Goal: Transaction & Acquisition: Obtain resource

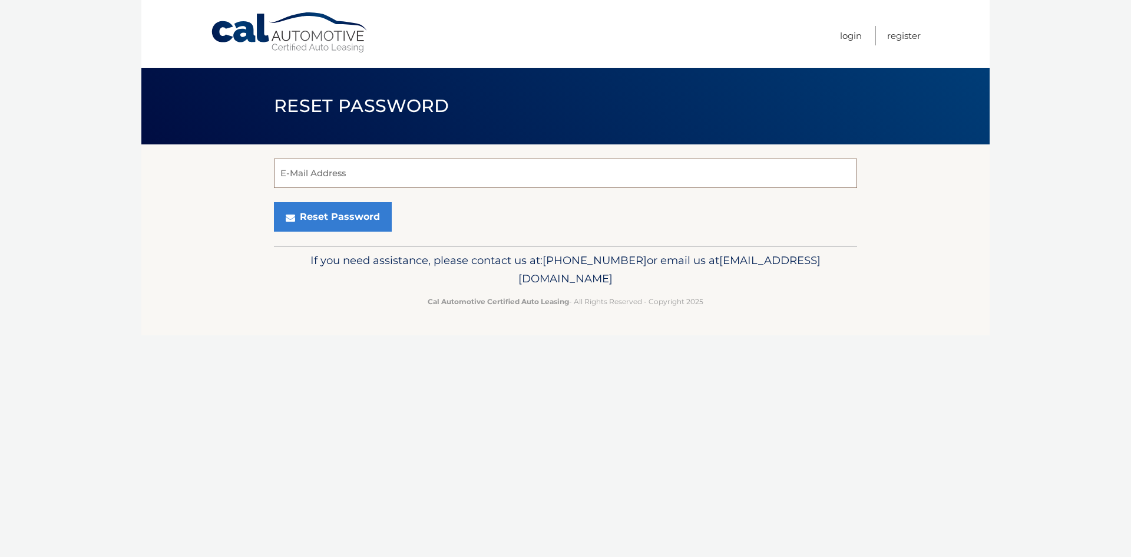
click at [324, 169] on input "E-Mail Address" at bounding box center [565, 173] width 583 height 29
click at [291, 177] on input "mmilbrod@verizon.net" at bounding box center [565, 173] width 583 height 29
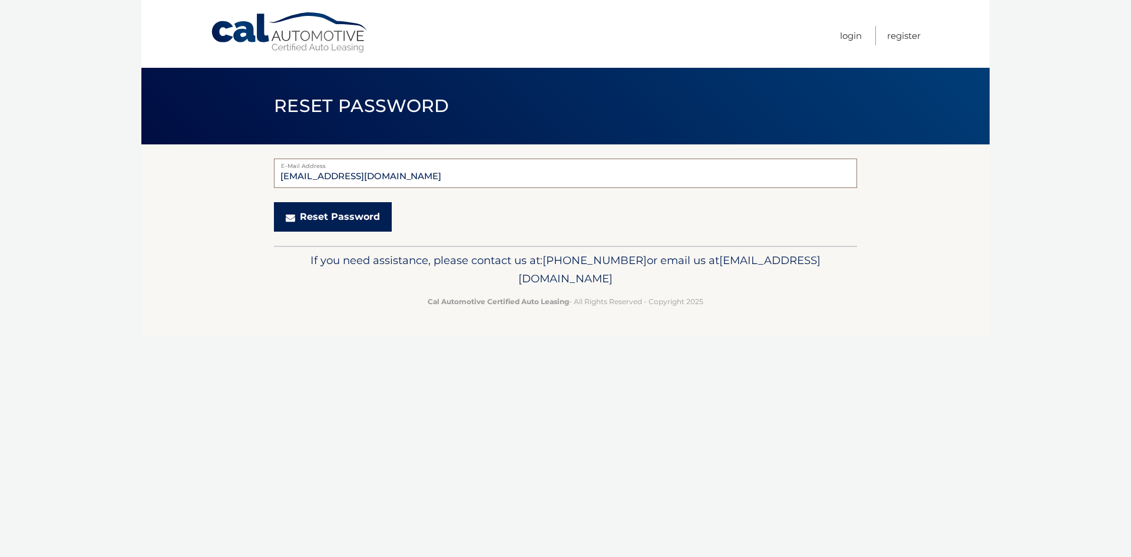
type input "[EMAIL_ADDRESS][DOMAIN_NAME]"
click at [318, 212] on button "Reset Password" at bounding box center [333, 216] width 118 height 29
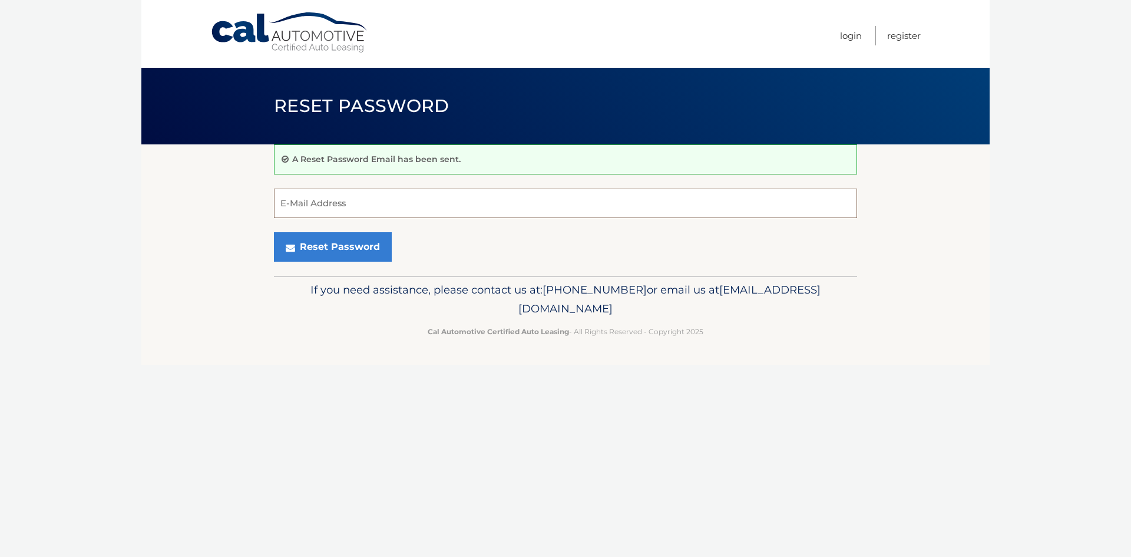
click at [354, 199] on input "E-Mail Address" at bounding box center [565, 203] width 583 height 29
click at [850, 37] on link "Login" at bounding box center [851, 35] width 22 height 19
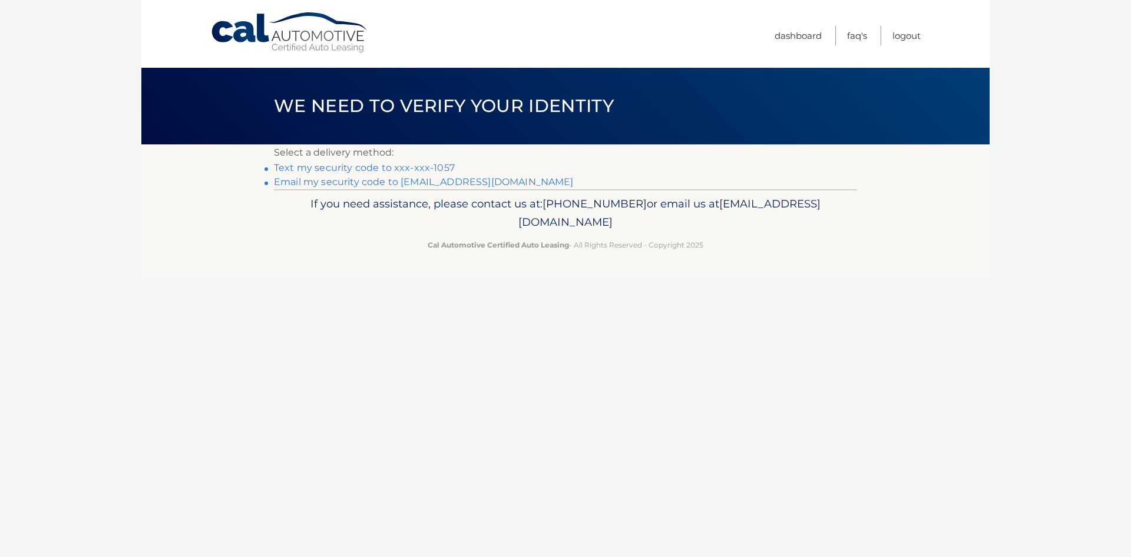
click at [443, 184] on link "Email my security code to [EMAIL_ADDRESS][DOMAIN_NAME]" at bounding box center [424, 181] width 300 height 11
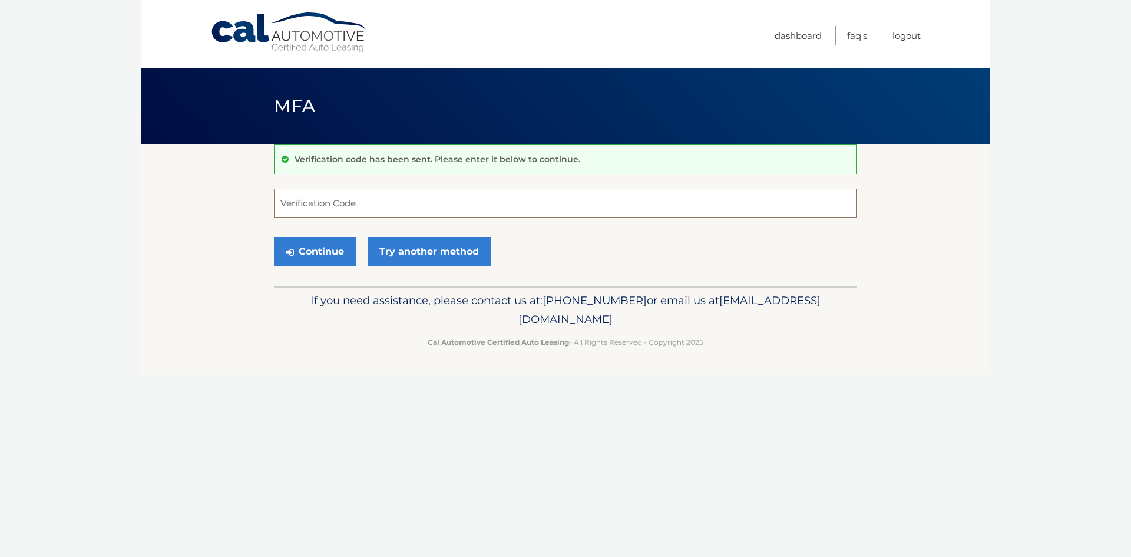
click at [464, 200] on input "Verification Code" at bounding box center [565, 203] width 583 height 29
type input "348238"
click at [321, 255] on button "Continue" at bounding box center [315, 251] width 82 height 29
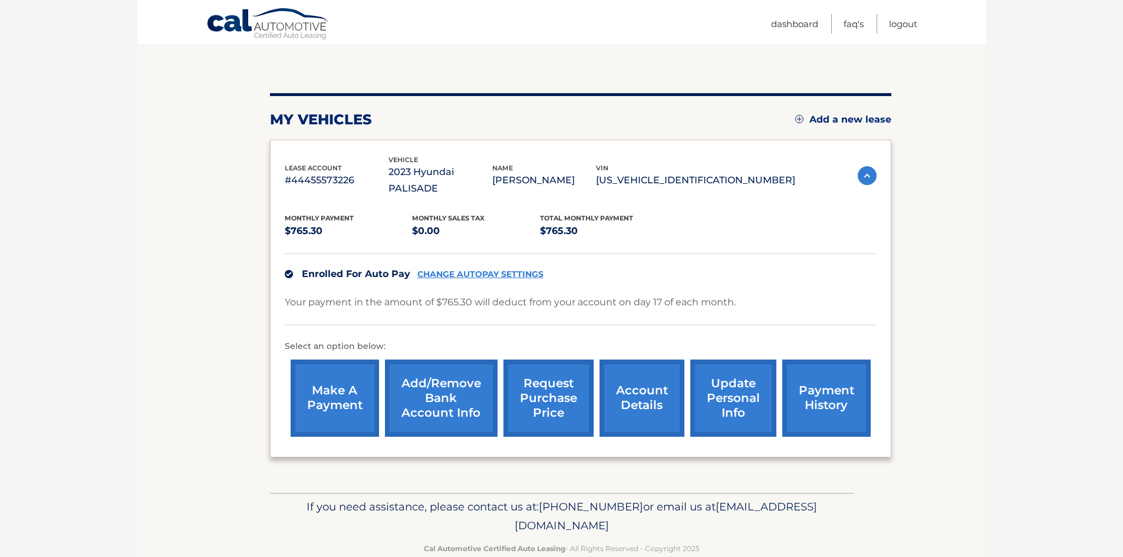
scroll to position [113, 0]
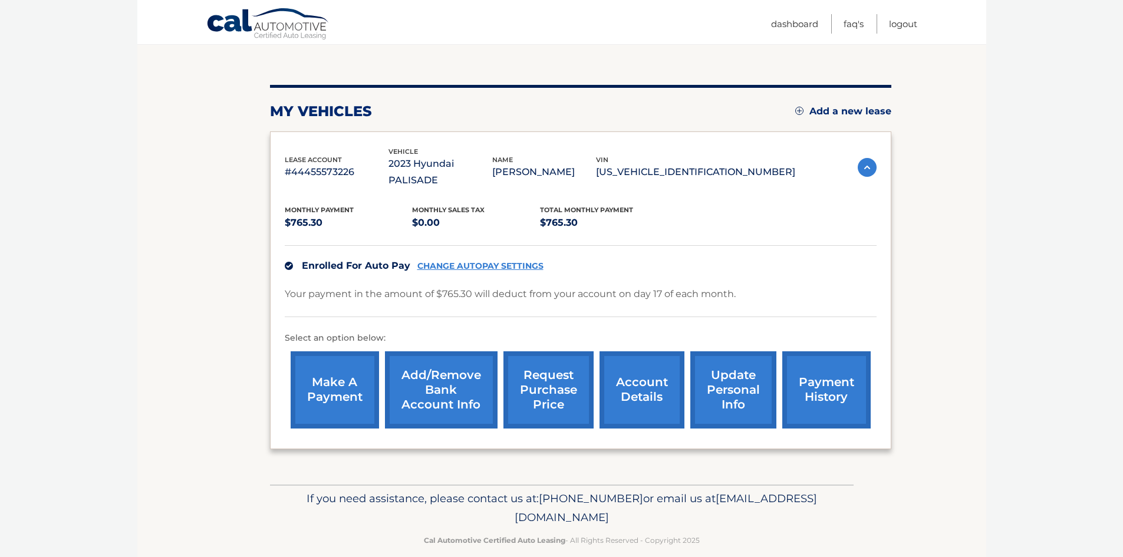
click at [552, 381] on link "request purchase price" at bounding box center [548, 389] width 90 height 77
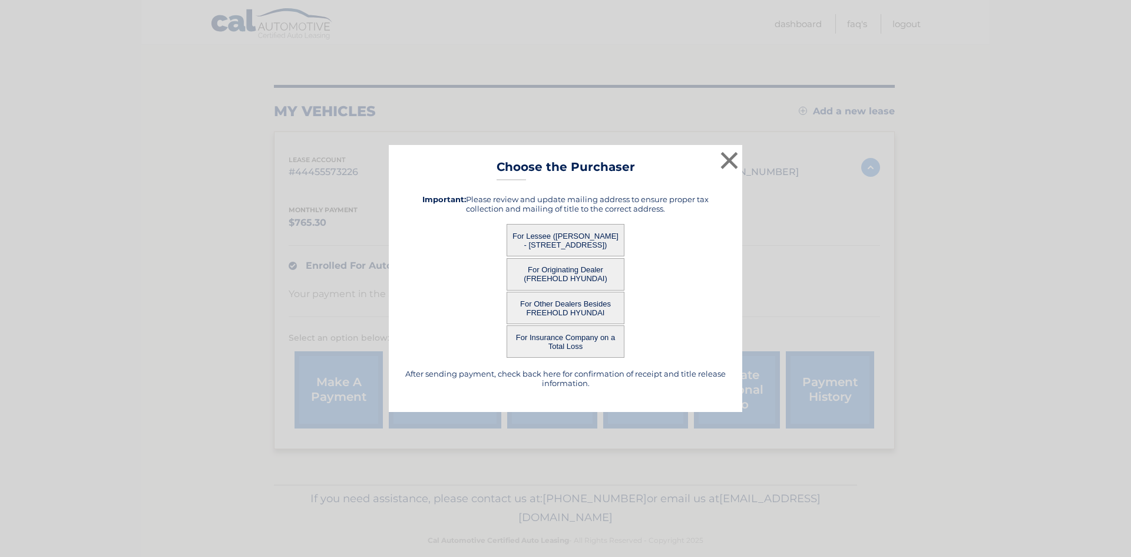
drag, startPoint x: 569, startPoint y: 246, endPoint x: 566, endPoint y: 269, distance: 23.2
click at [566, 269] on div "After sending payment, check back here for confirmation of receipt and title re…" at bounding box center [566, 291] width 324 height 212
click at [566, 270] on button "For Originating Dealer (FREEHOLD HYUNDAI)" at bounding box center [566, 274] width 118 height 32
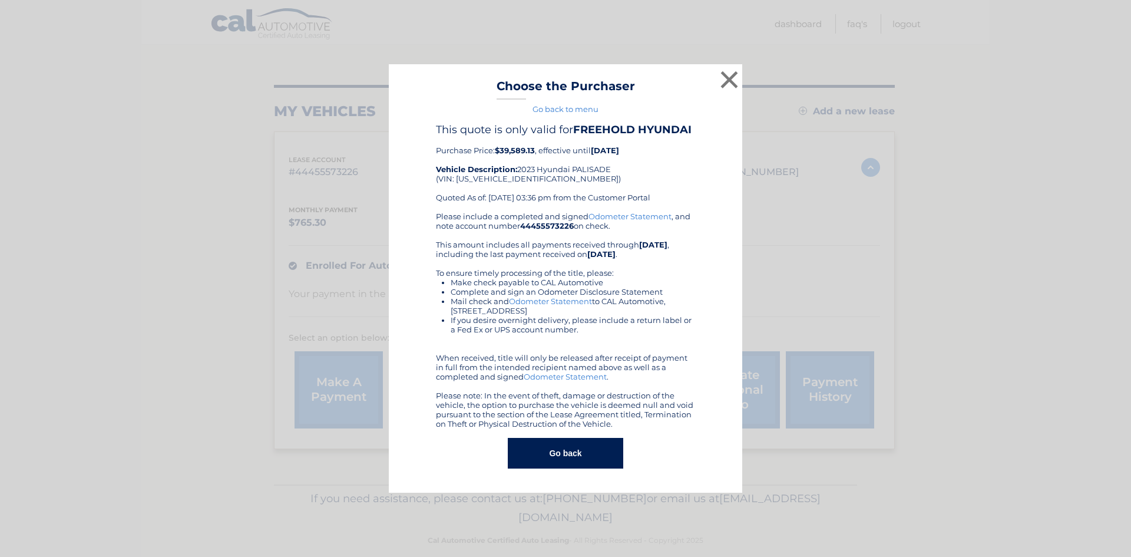
click at [577, 457] on button "Go back" at bounding box center [565, 453] width 115 height 31
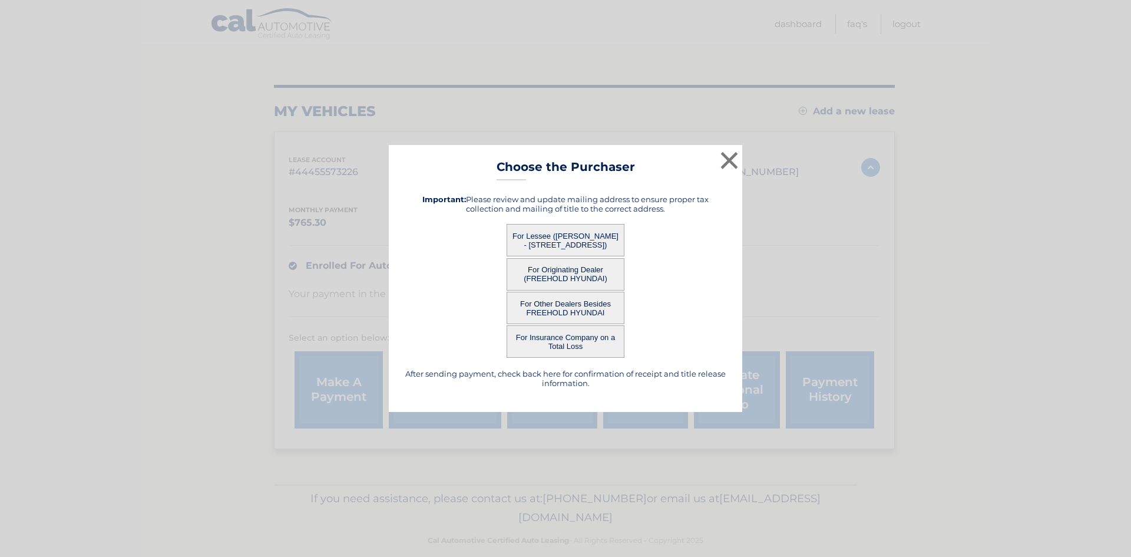
click at [565, 237] on button "For Lessee (ALLYSON MILBROD - 40 TURNBERRY DR, BLDG 64, ENGLISHTOWN, NJ 07726)" at bounding box center [566, 240] width 118 height 32
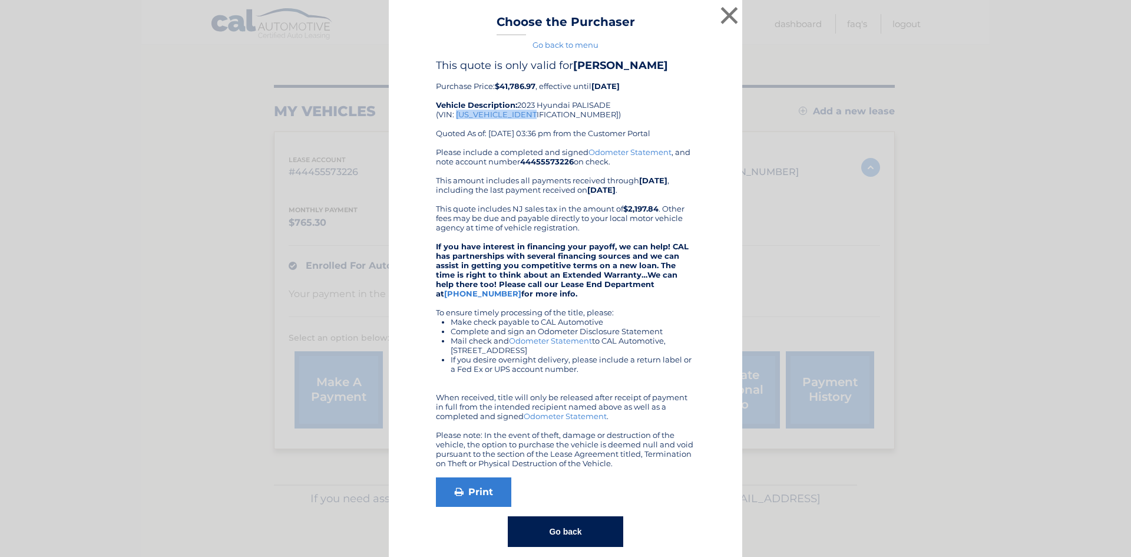
drag, startPoint x: 451, startPoint y: 114, endPoint x: 539, endPoint y: 114, distance: 87.8
click at [539, 114] on div "This quote is only valid for ALLYSON MILBROD Purchase Price: $41,786.97 , effec…" at bounding box center [565, 103] width 259 height 88
click at [550, 489] on div "Print" at bounding box center [565, 491] width 259 height 29
click at [477, 496] on link "Print" at bounding box center [473, 491] width 75 height 29
click at [580, 539] on button "Go back" at bounding box center [565, 531] width 115 height 31
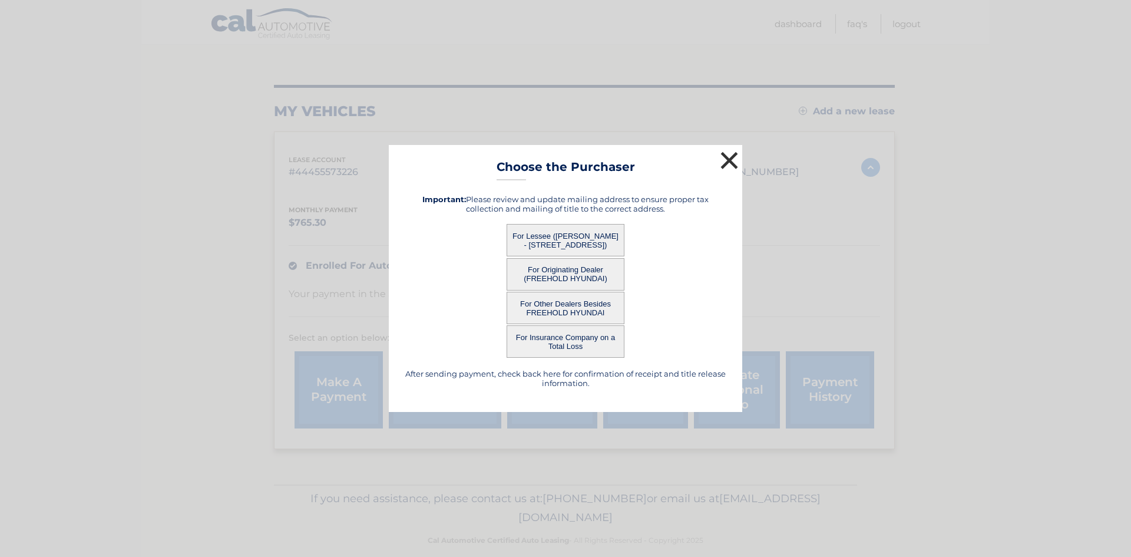
click at [727, 160] on button "×" at bounding box center [730, 160] width 24 height 24
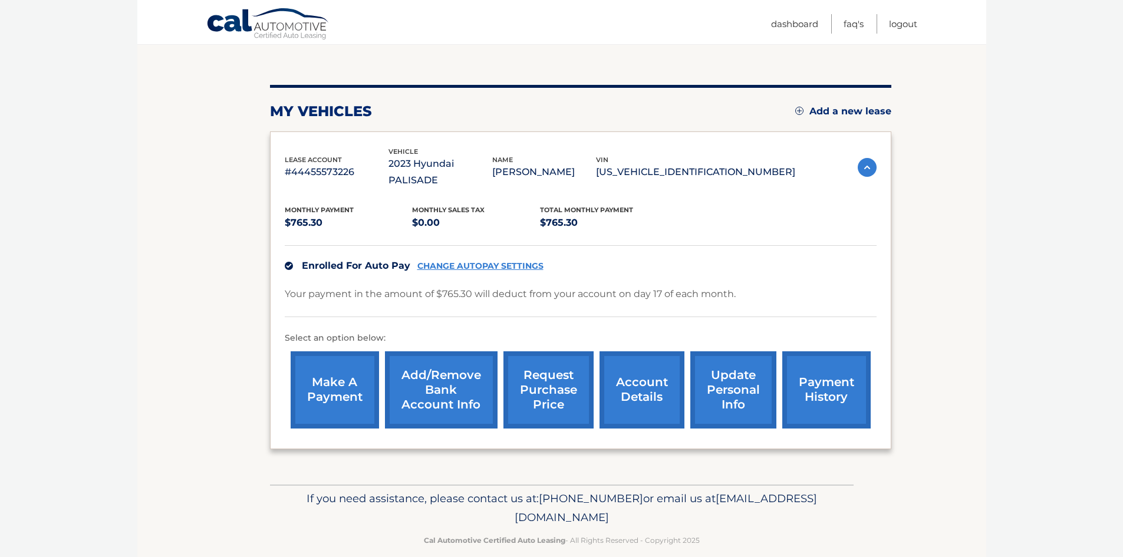
click at [632, 374] on link "account details" at bounding box center [641, 389] width 85 height 77
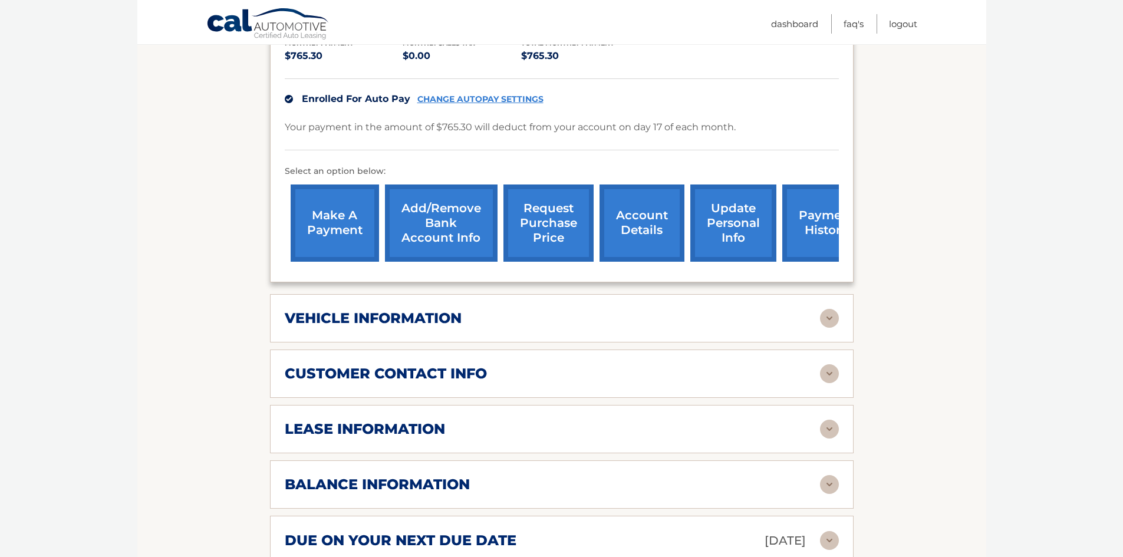
scroll to position [354, 0]
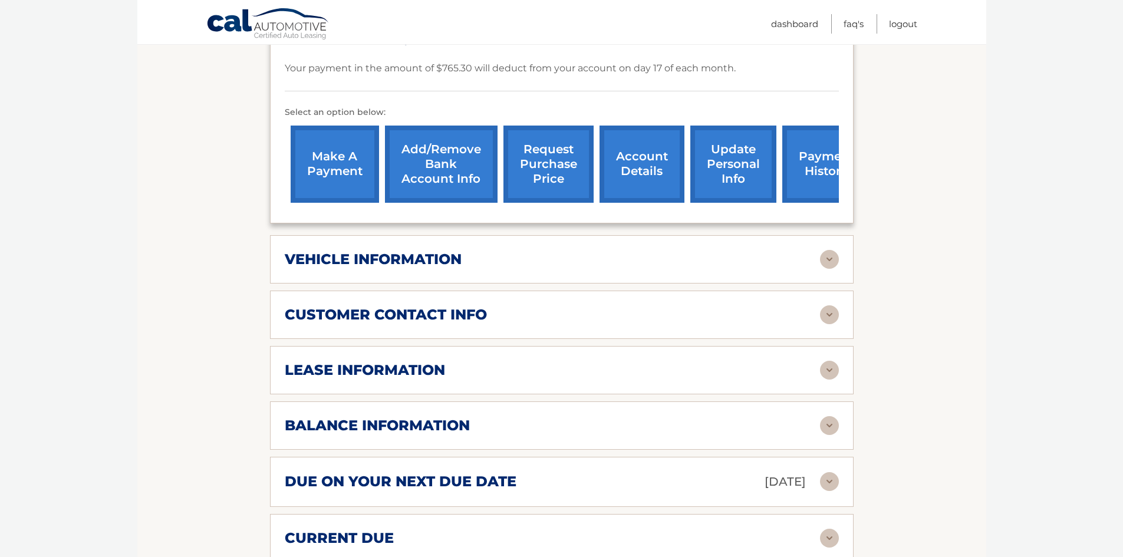
click at [824, 250] on img at bounding box center [829, 259] width 19 height 19
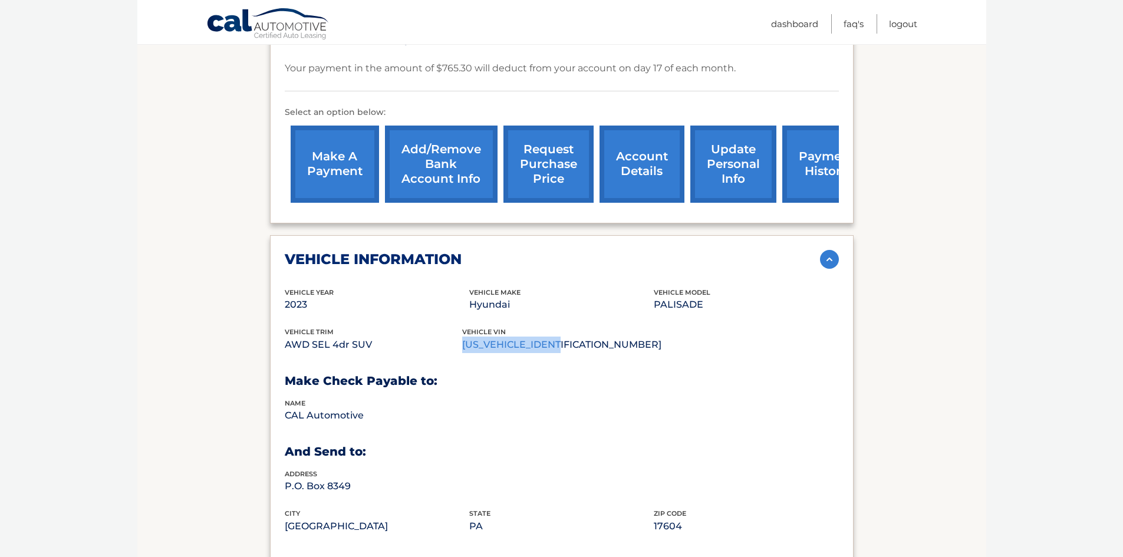
drag, startPoint x: 581, startPoint y: 329, endPoint x: 470, endPoint y: 335, distance: 110.9
click at [470, 336] on p "[US_VEHICLE_IDENTIFICATION_NUMBER]" at bounding box center [561, 344] width 199 height 16
copy p "KM8R4DGE5PU596547"
